Goal: Transaction & Acquisition: Book appointment/travel/reservation

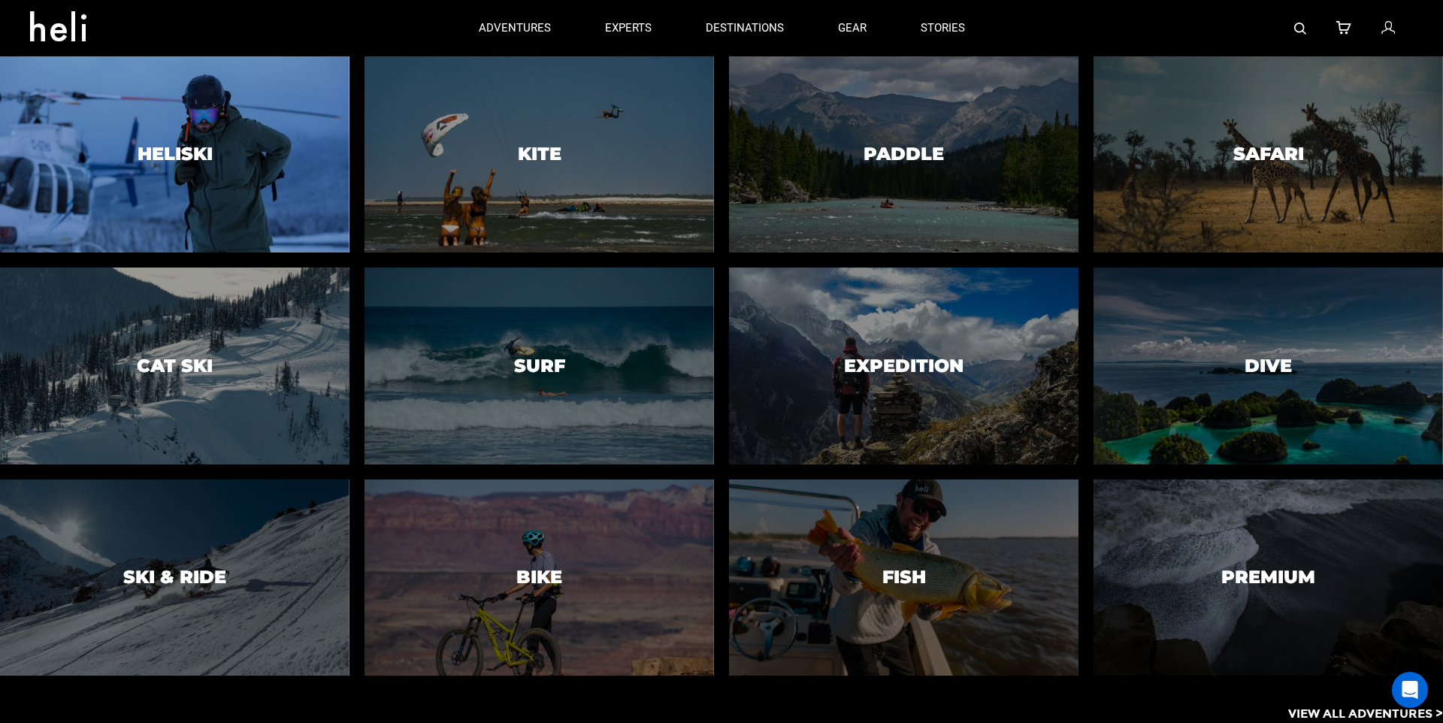
click at [156, 155] on h3 "Heliski" at bounding box center [175, 154] width 75 height 20
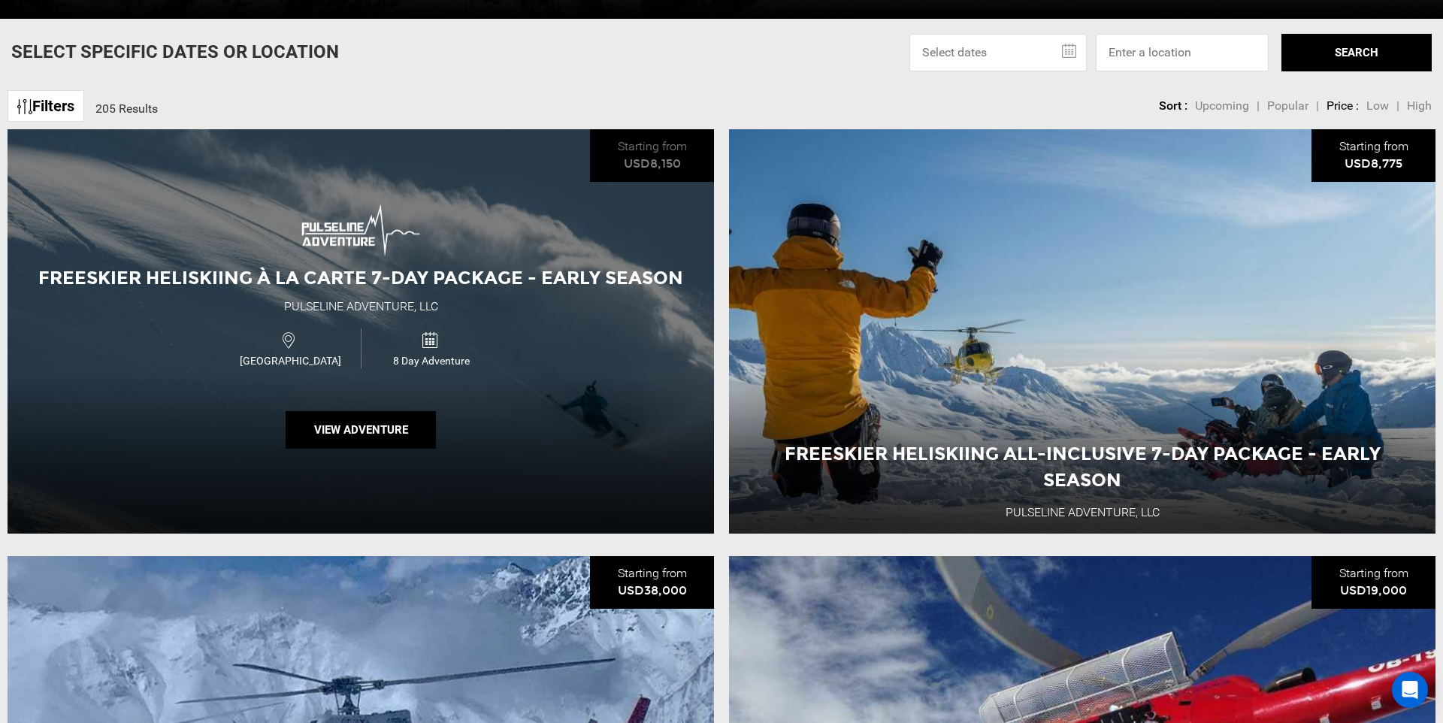
scroll to position [634, 0]
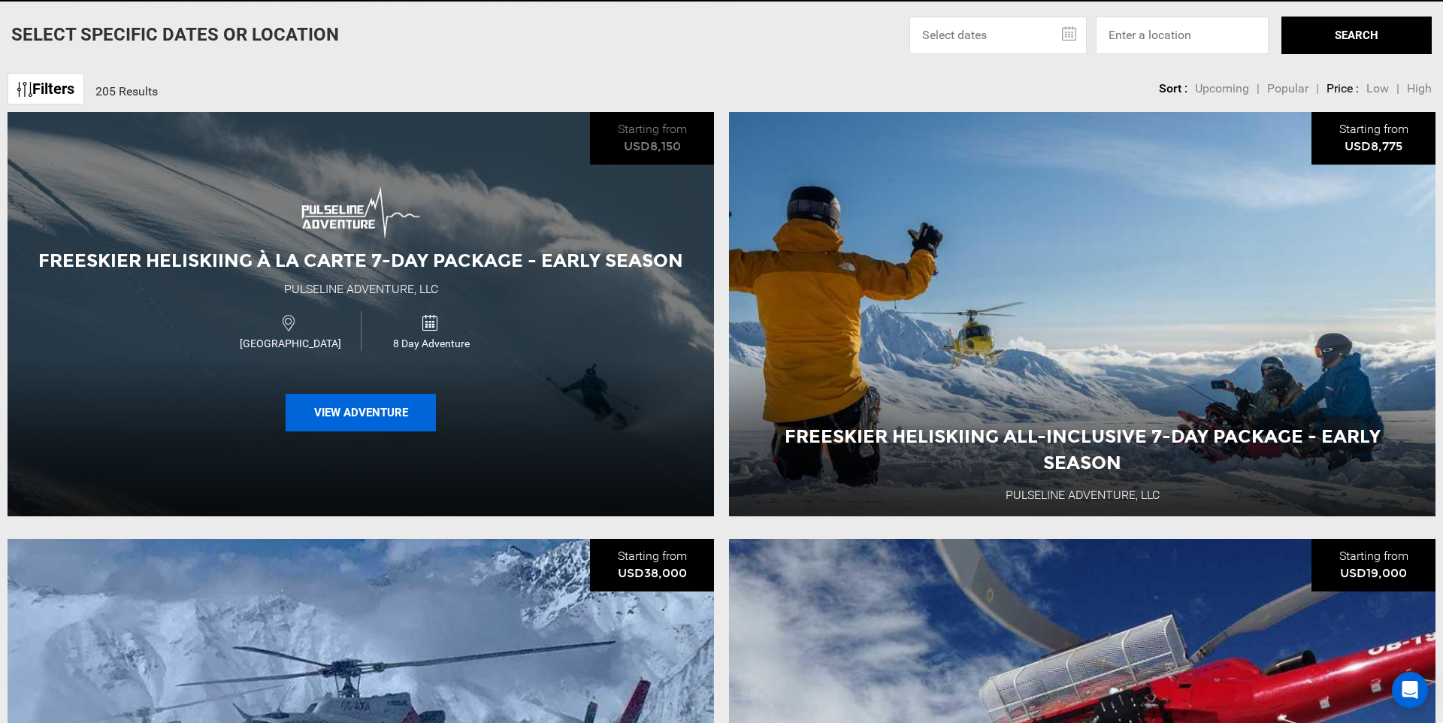
click at [381, 407] on button "View Adventure" at bounding box center [361, 413] width 150 height 38
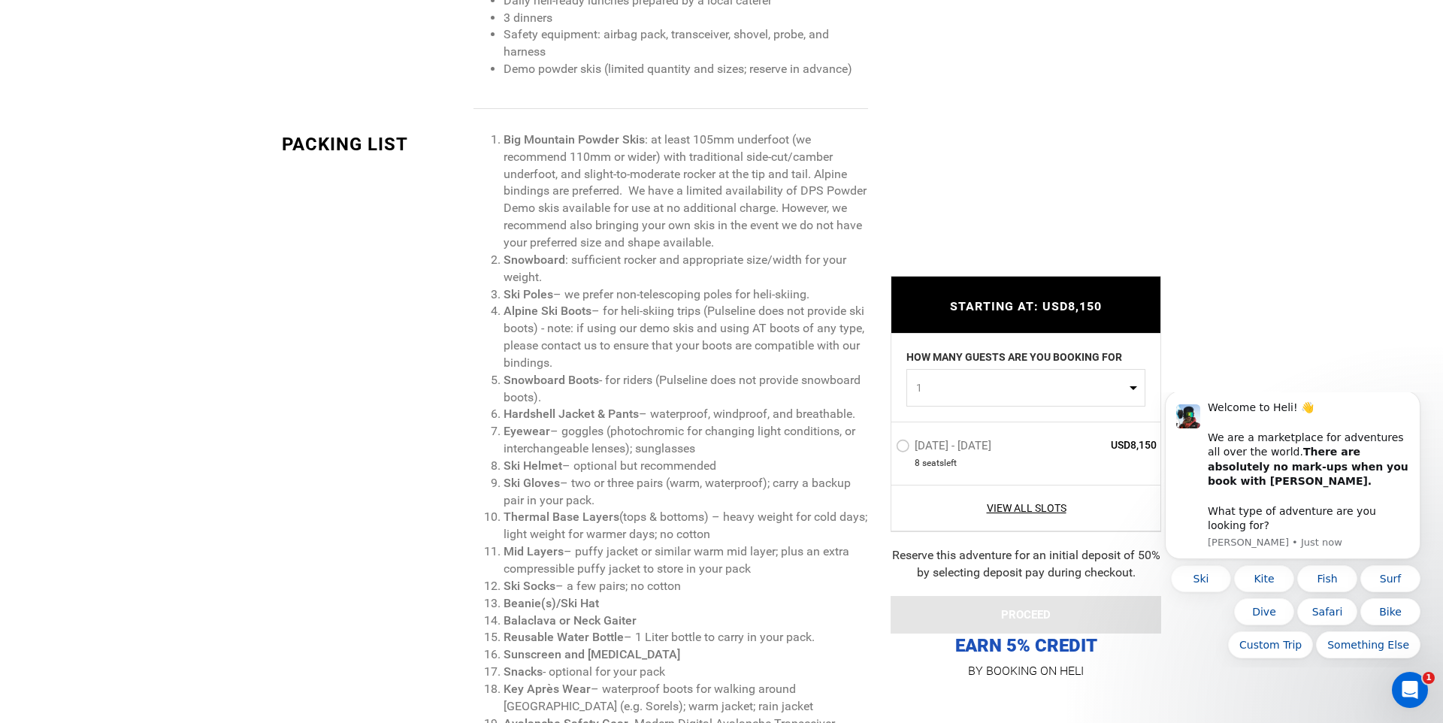
scroll to position [1530, 0]
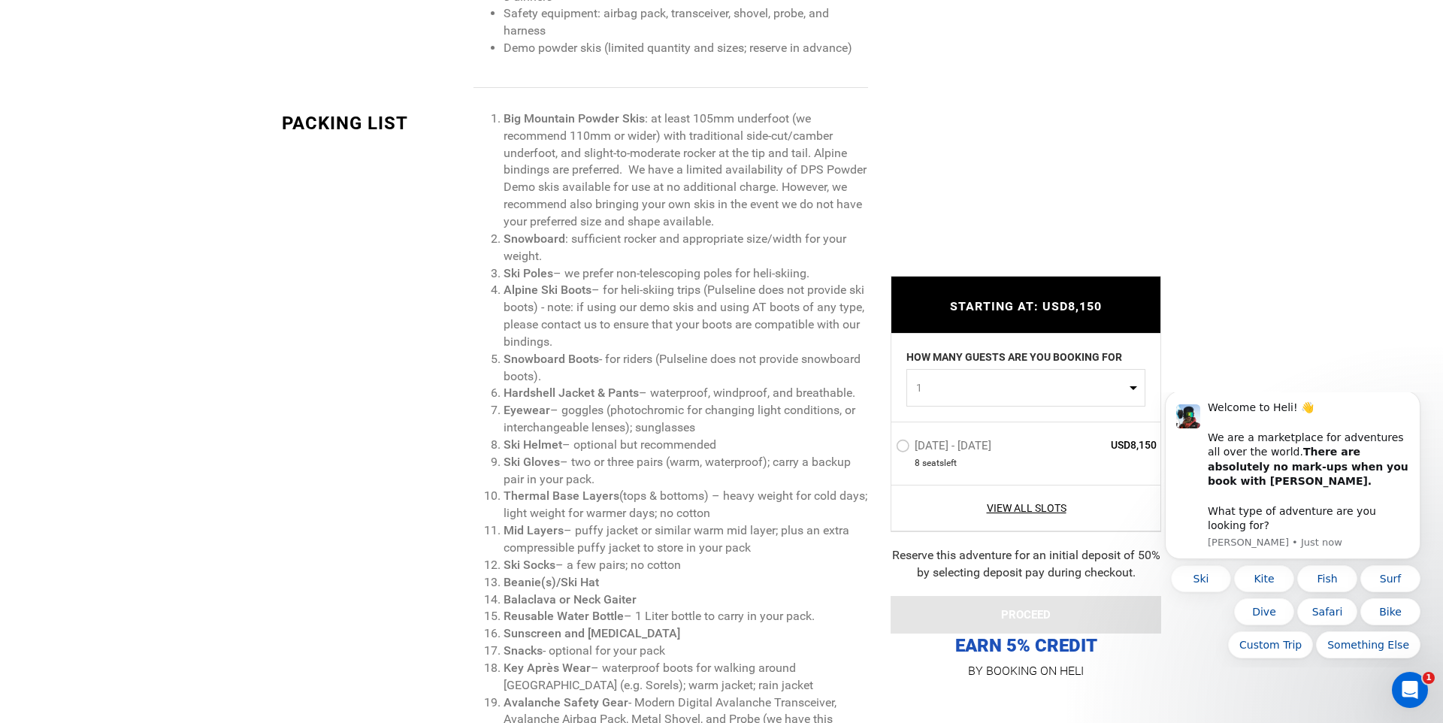
click at [907, 449] on label "[DATE] - [DATE]" at bounding box center [945, 447] width 99 height 18
click at [885, 449] on input "[DATE] - [DATE]" at bounding box center [885, 451] width 0 height 32
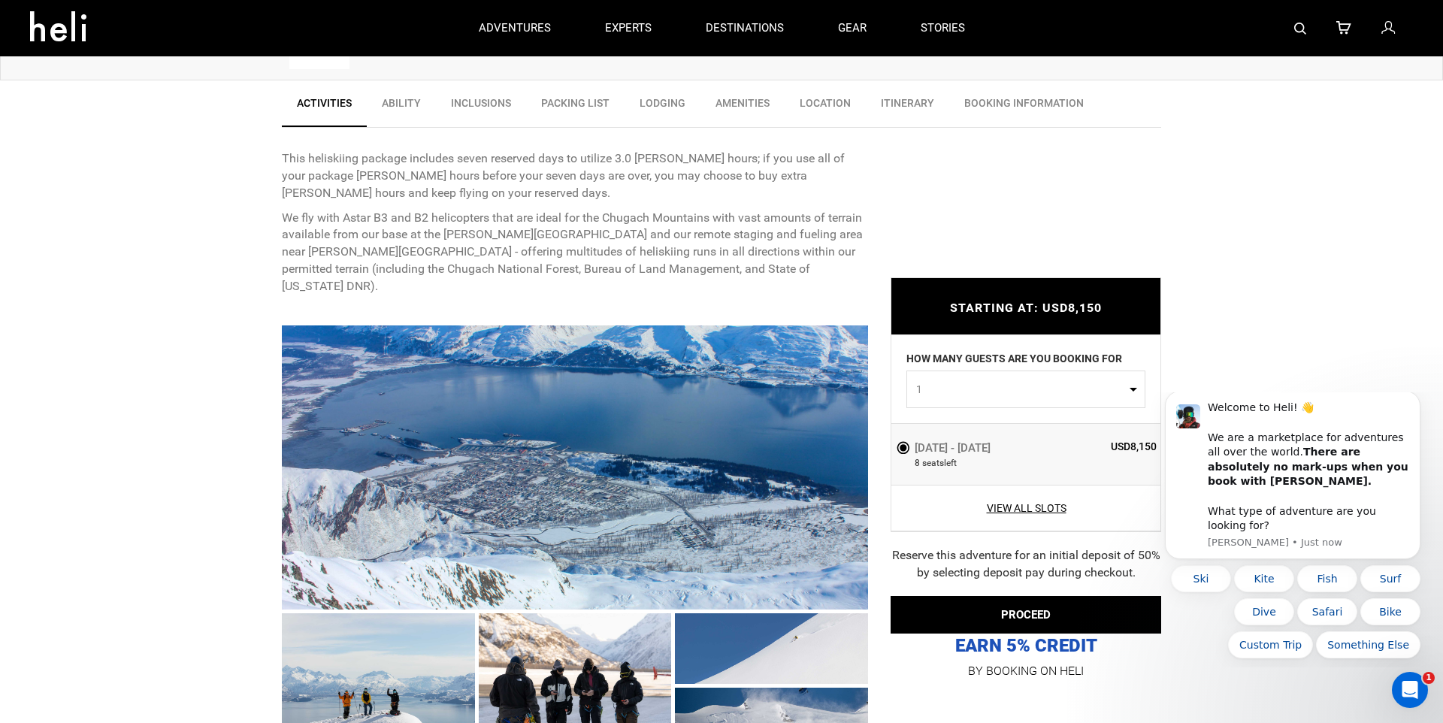
scroll to position [401, 0]
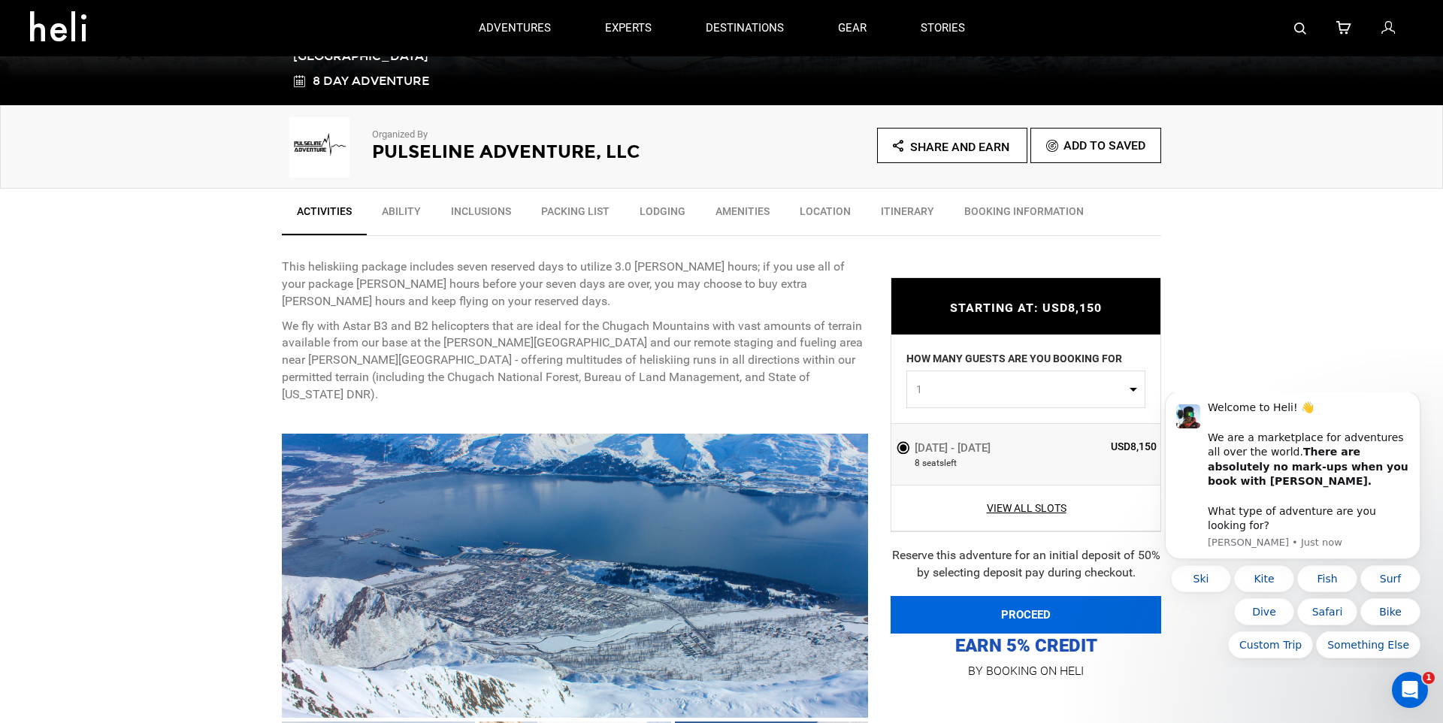
click at [951, 602] on button "PROCEED" at bounding box center [1026, 615] width 271 height 38
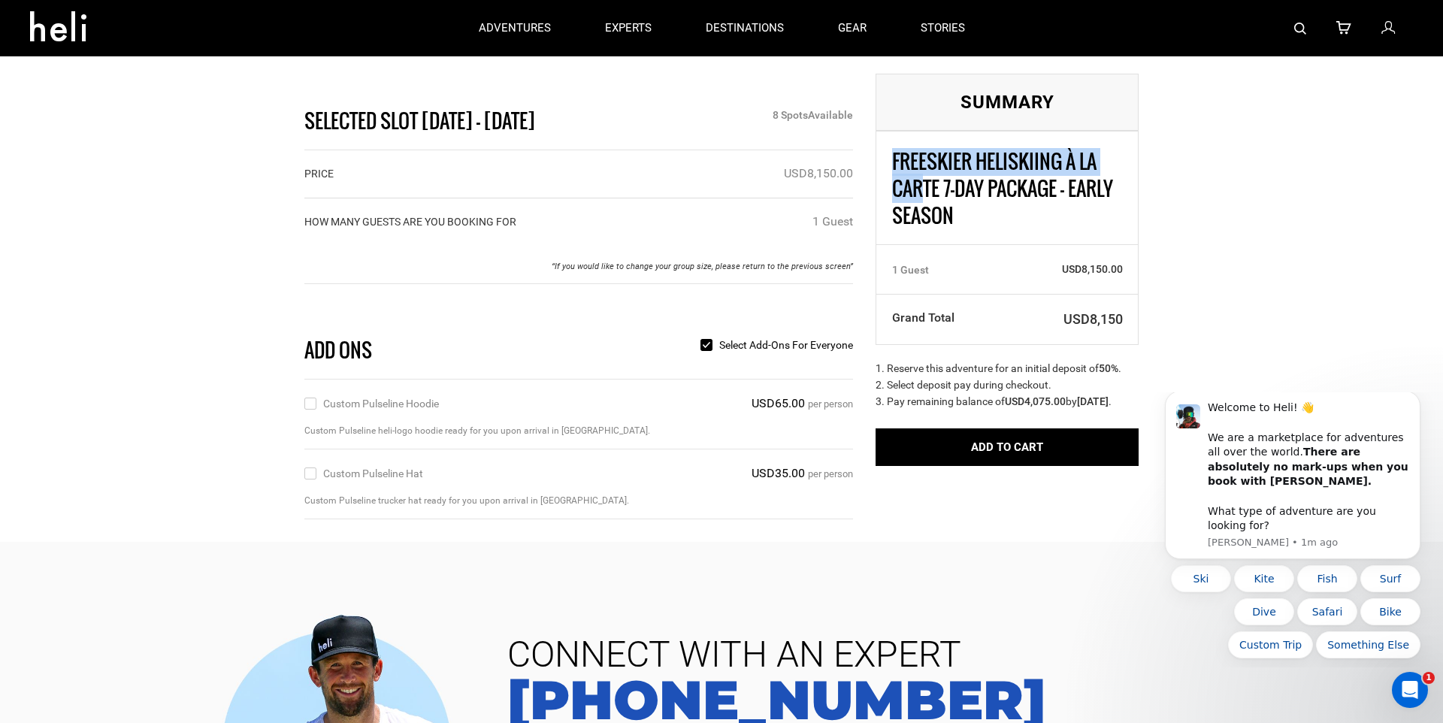
drag, startPoint x: 1021, startPoint y: 237, endPoint x: 924, endPoint y: 198, distance: 103.8
click at [924, 198] on div "Freeskier Heliskiing À La Carte 7-Day Package - Early Season" at bounding box center [1007, 187] width 262 height 113
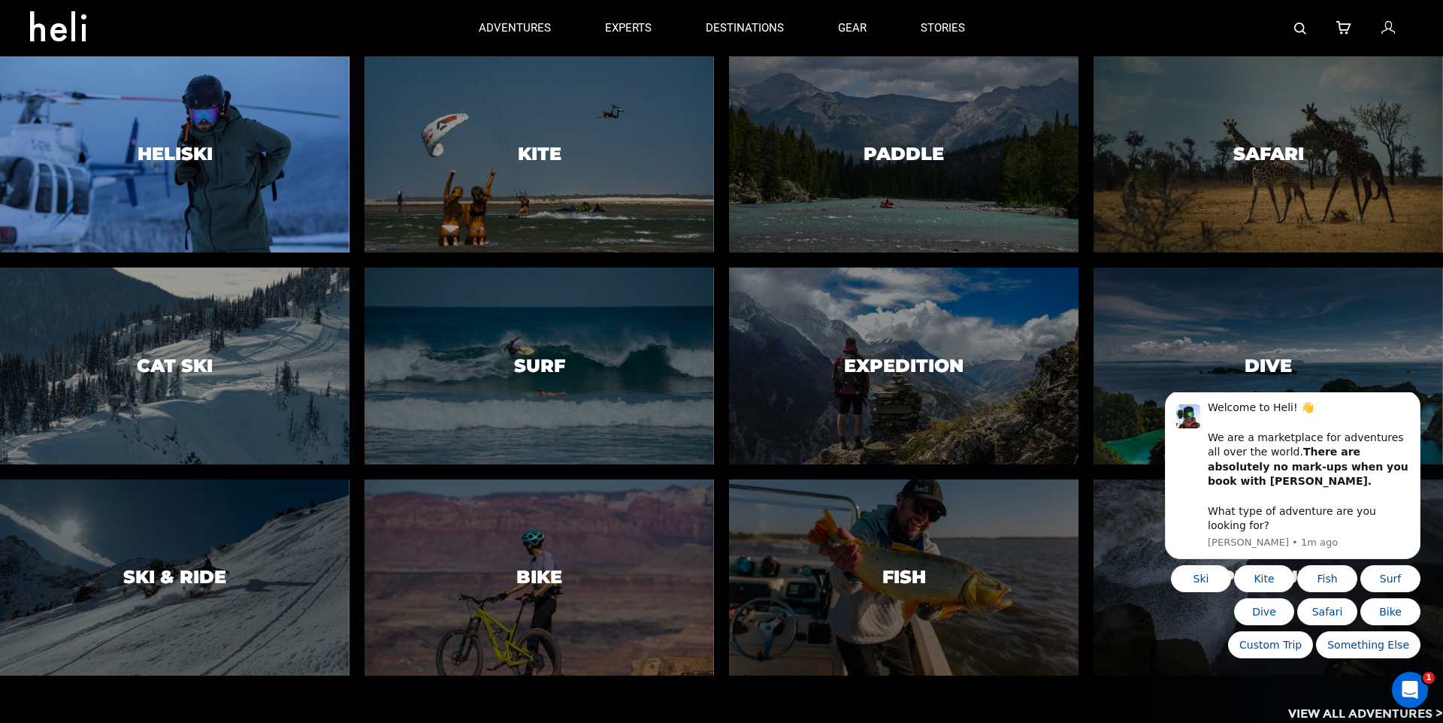
click at [181, 153] on h3 "Heliski" at bounding box center [175, 154] width 75 height 20
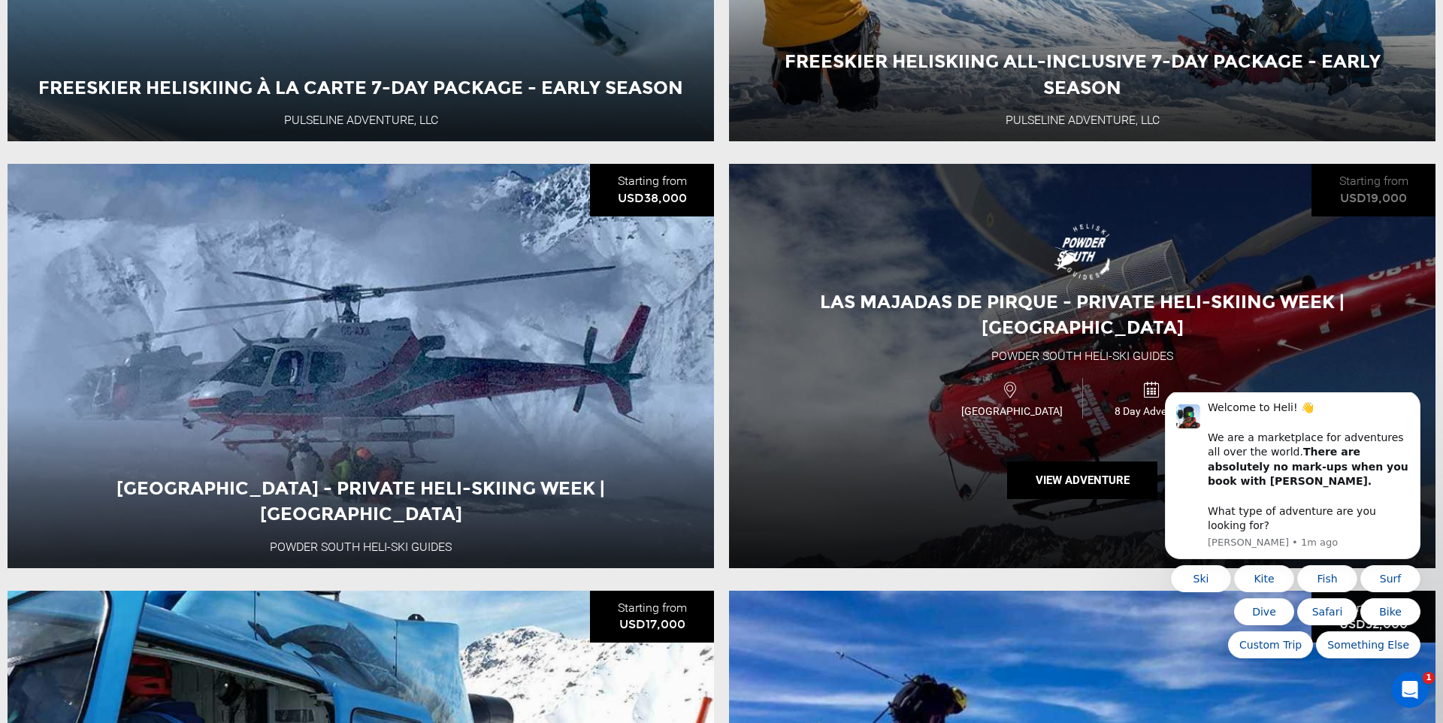
scroll to position [1281, 0]
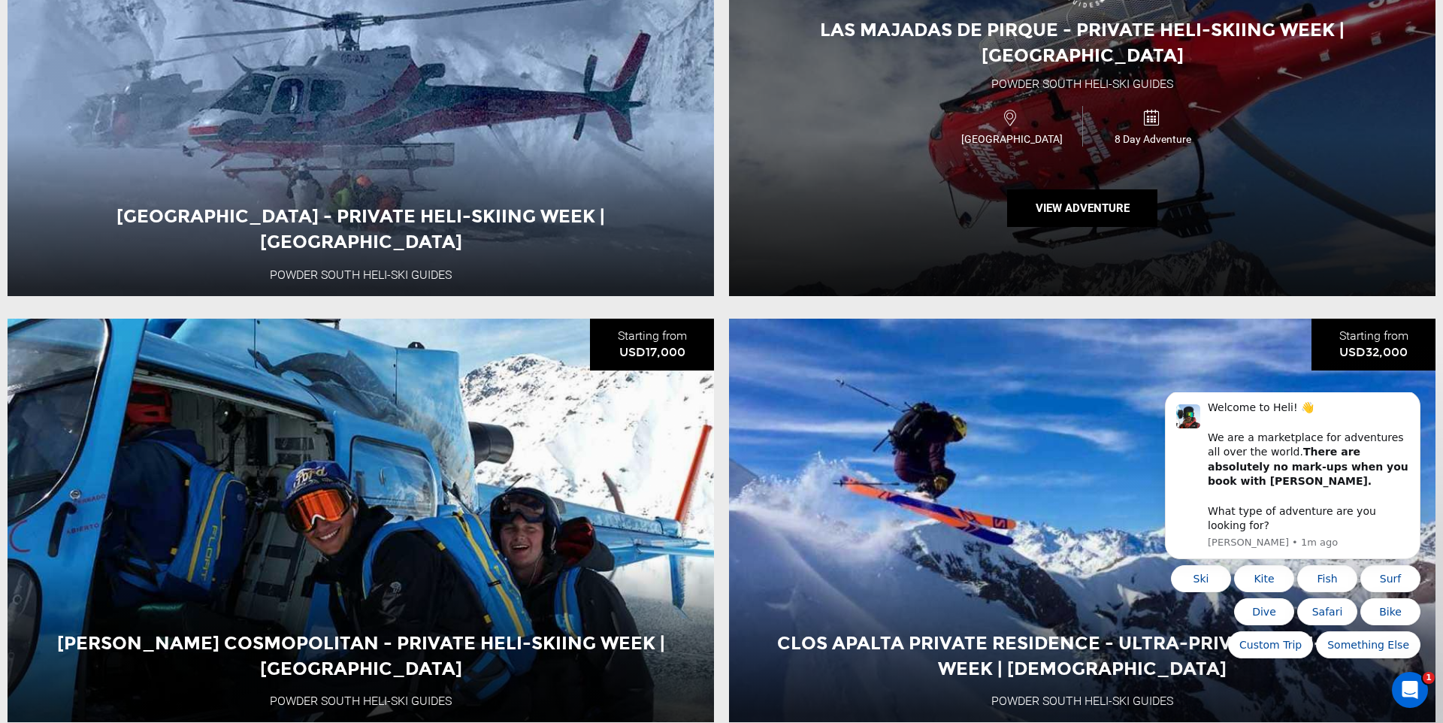
click at [1051, 160] on div "Las Majadas de Pirque - Private Heli-Skiing Week | [GEOGRAPHIC_DATA] Powder [GE…" at bounding box center [1082, 94] width 706 height 404
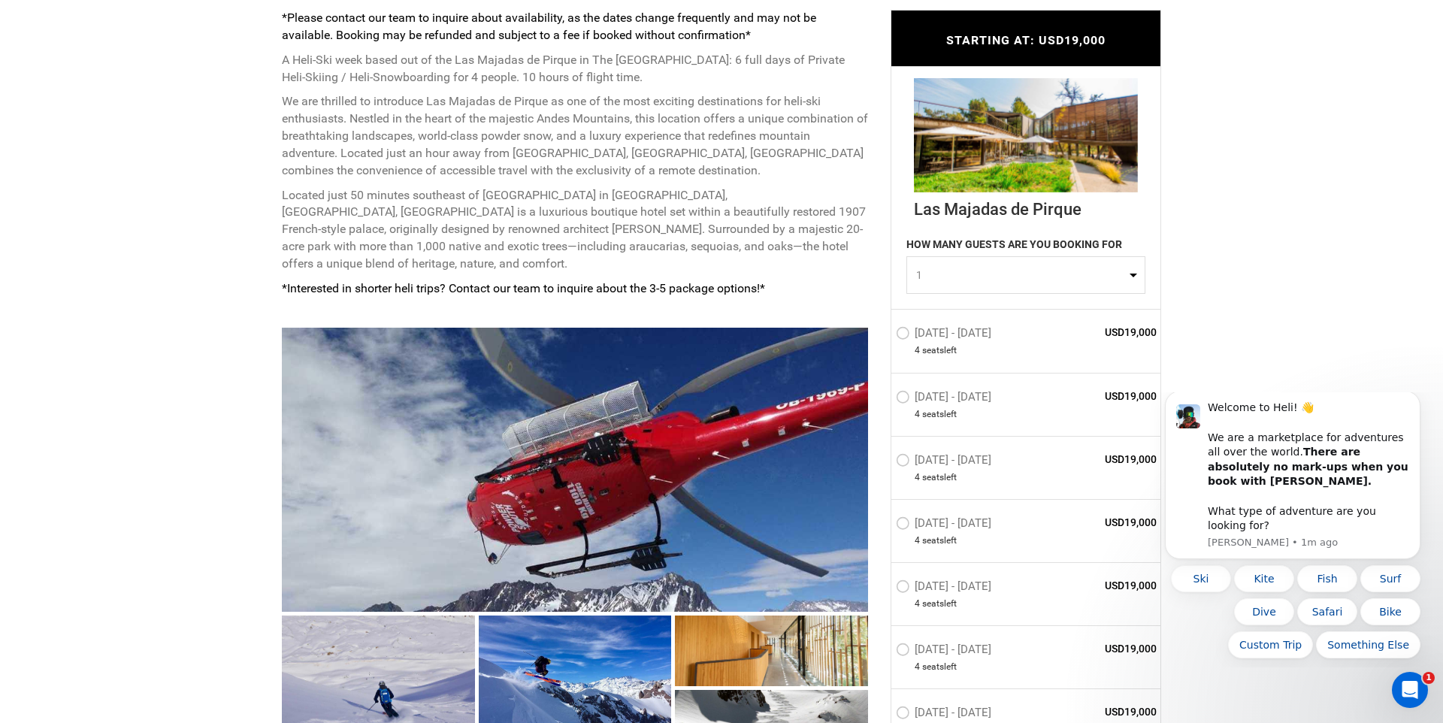
scroll to position [725, 0]
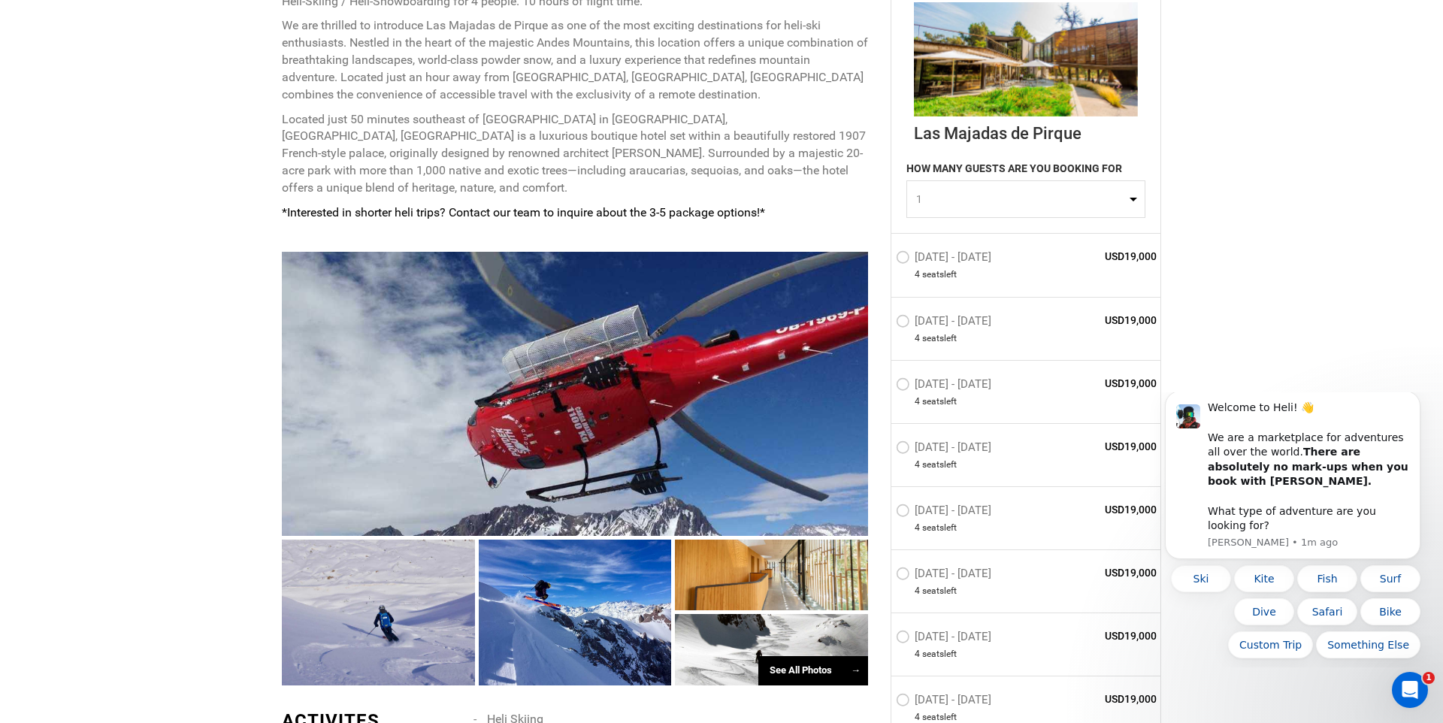
click at [915, 257] on label "[DATE] - [DATE]" at bounding box center [945, 260] width 99 height 18
click at [885, 257] on input "[DATE] - [DATE]" at bounding box center [885, 264] width 0 height 32
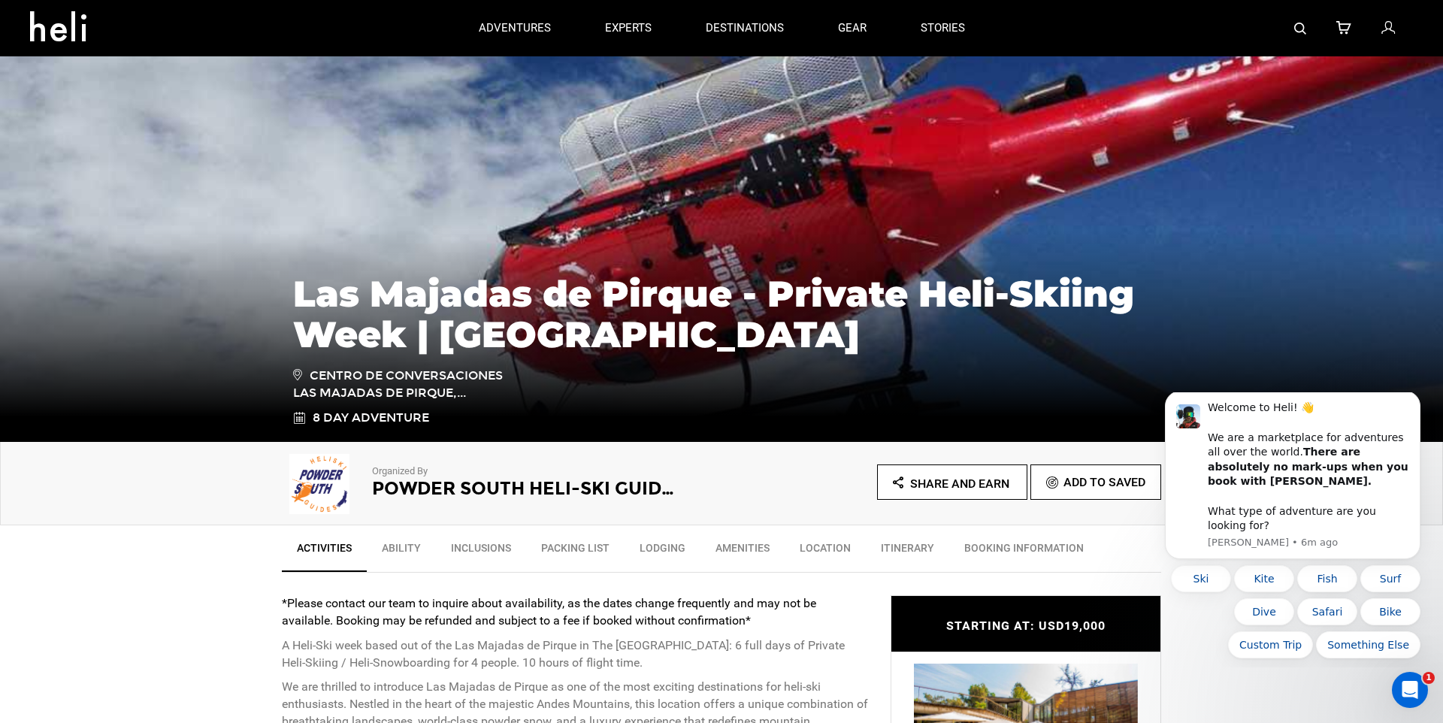
scroll to position [0, 0]
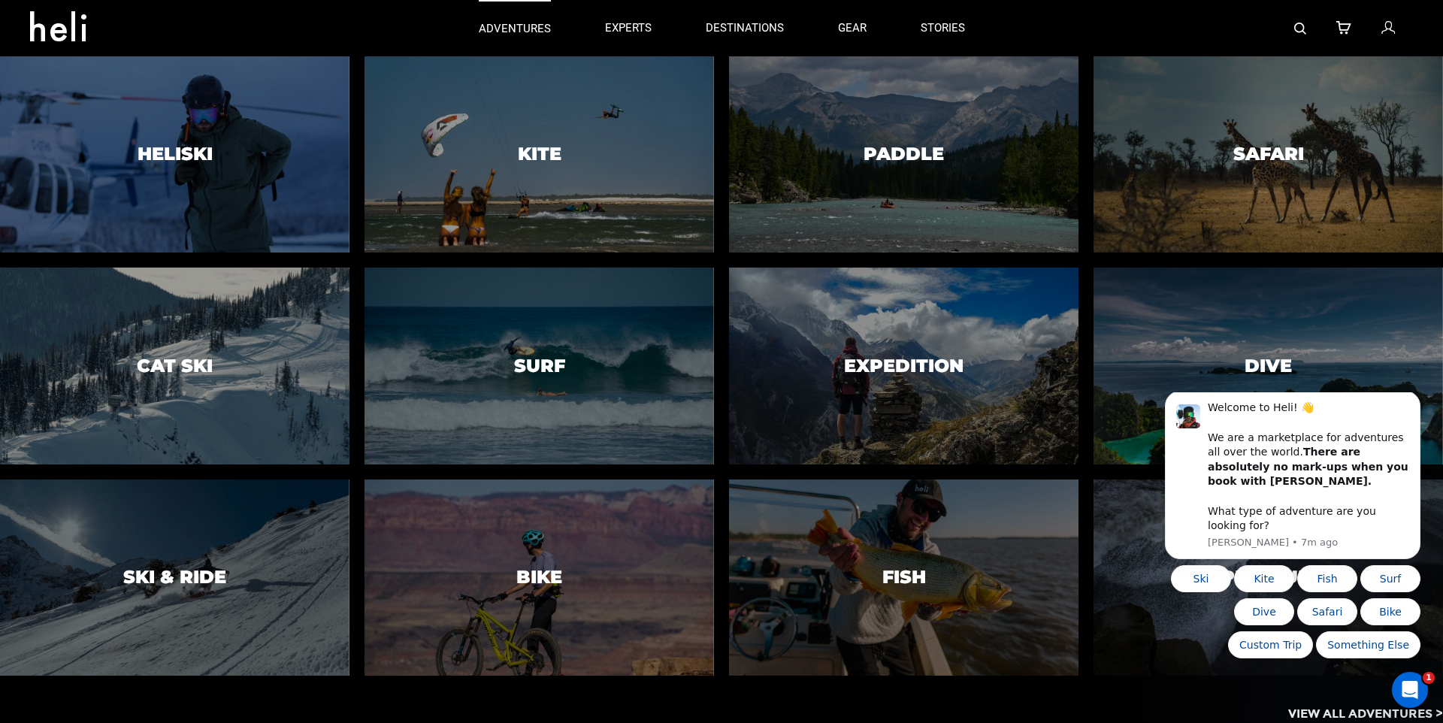
click at [504, 44] on link "adventures" at bounding box center [515, 28] width 72 height 56
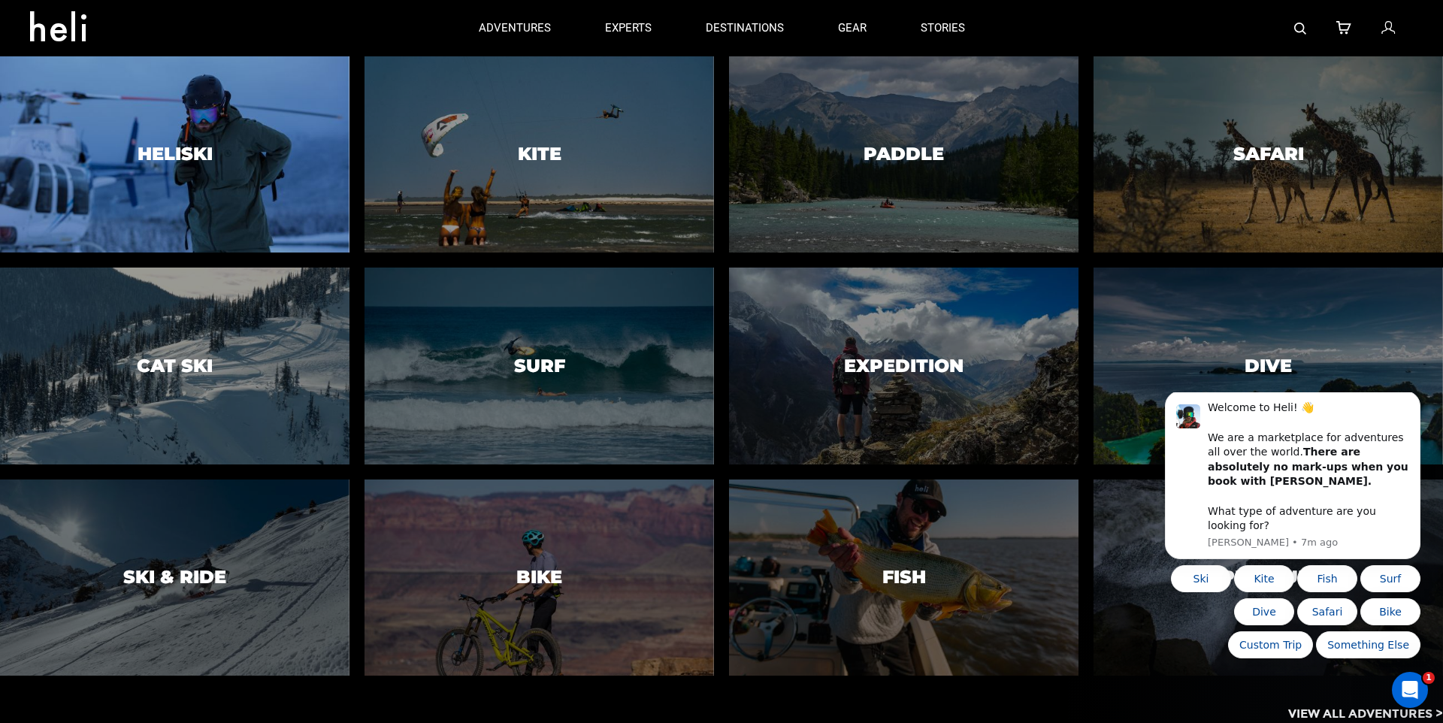
click at [159, 148] on h3 "Heliski" at bounding box center [175, 154] width 75 height 20
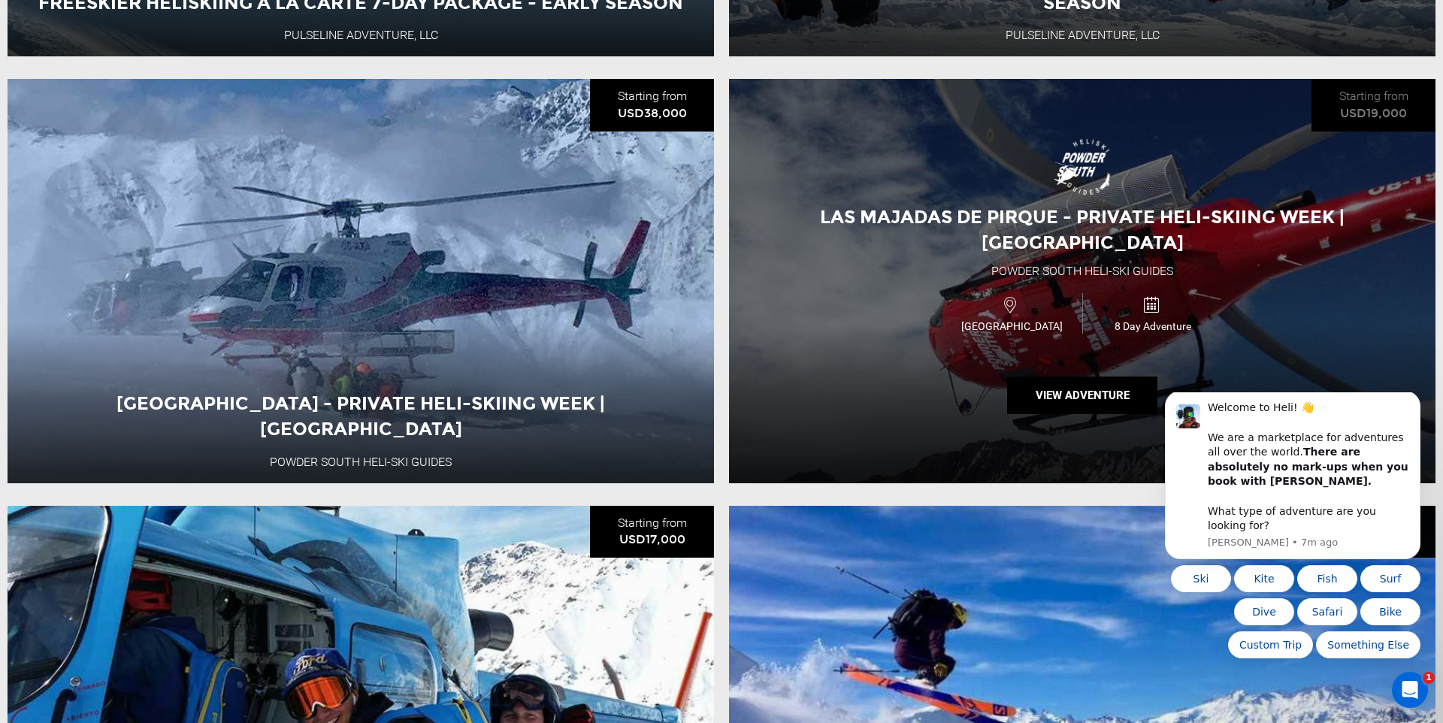
scroll to position [1109, 0]
